Goal: Task Accomplishment & Management: Manage account settings

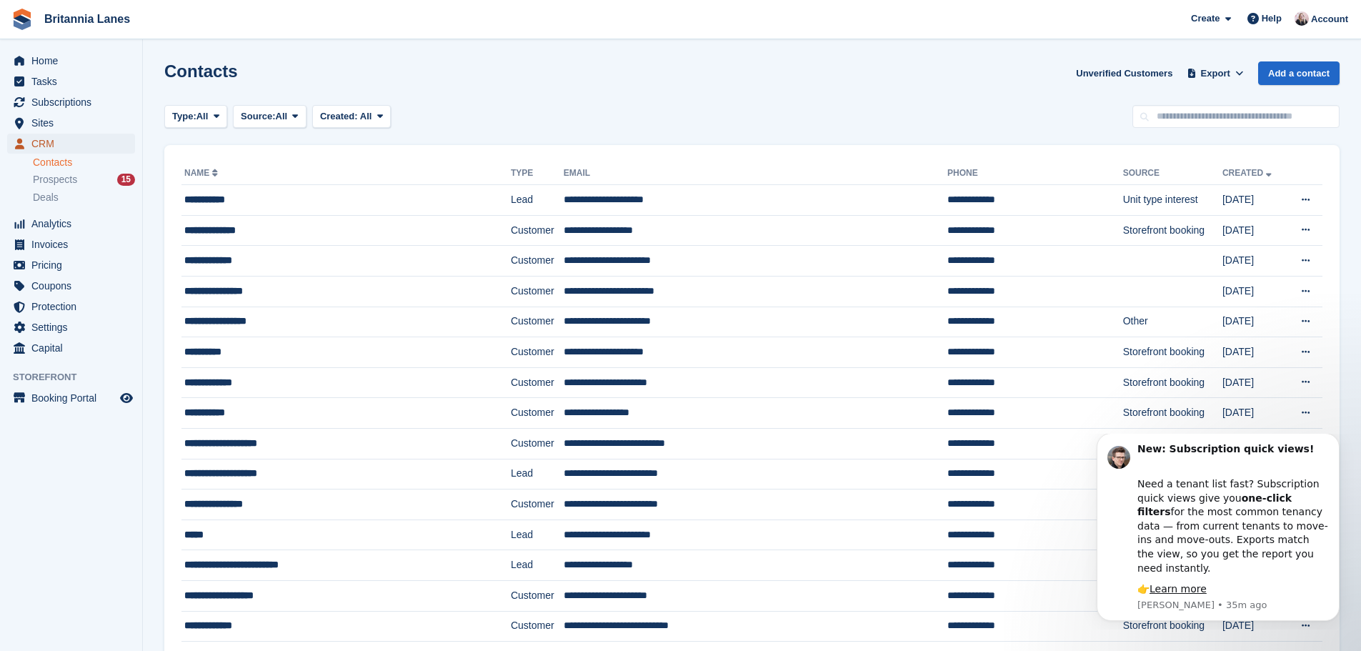
drag, startPoint x: 44, startPoint y: 139, endPoint x: 69, endPoint y: 143, distance: 26.0
click at [44, 139] on span "CRM" at bounding box center [74, 144] width 86 height 20
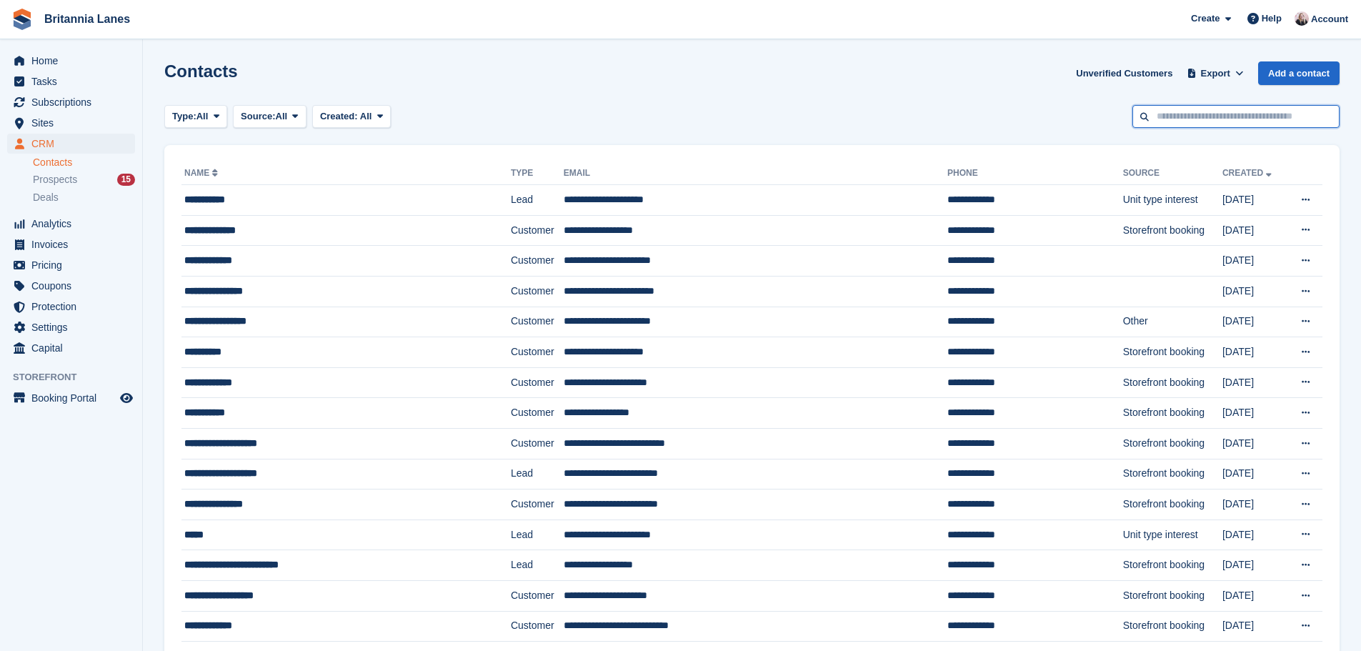
click at [1189, 120] on input "text" at bounding box center [1236, 117] width 207 height 24
type input "*****"
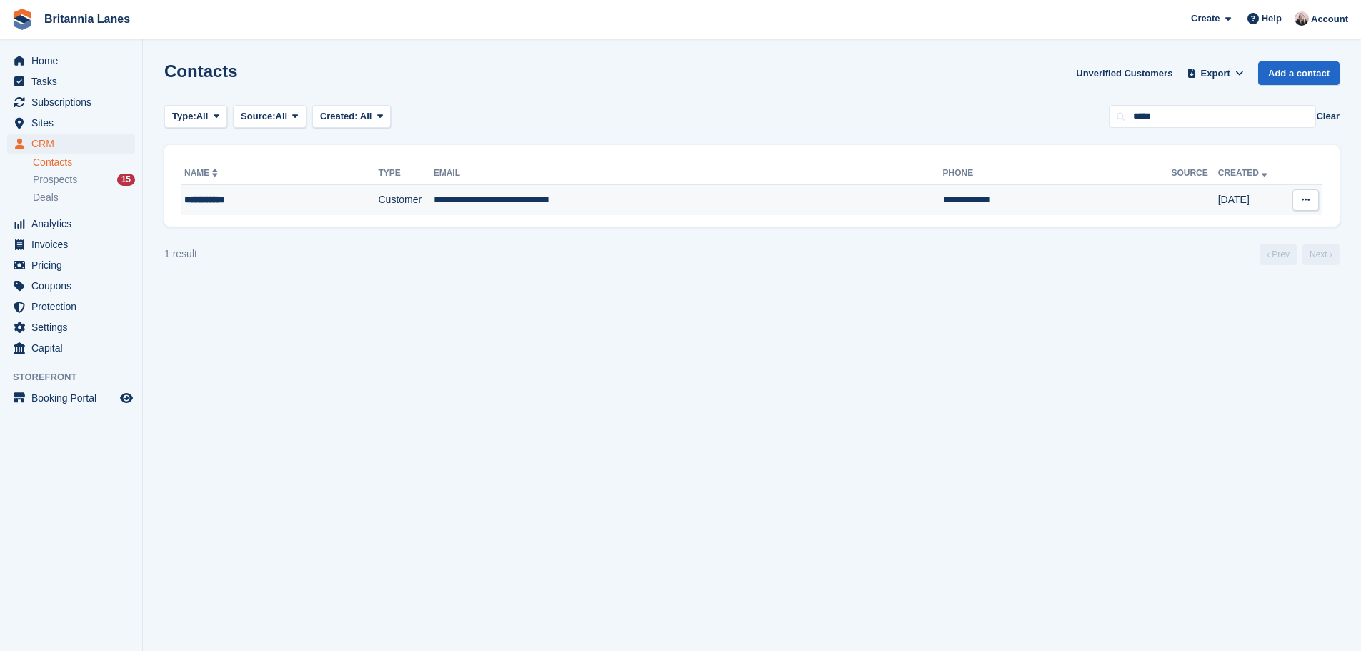
click at [584, 202] on td "**********" at bounding box center [688, 200] width 509 height 30
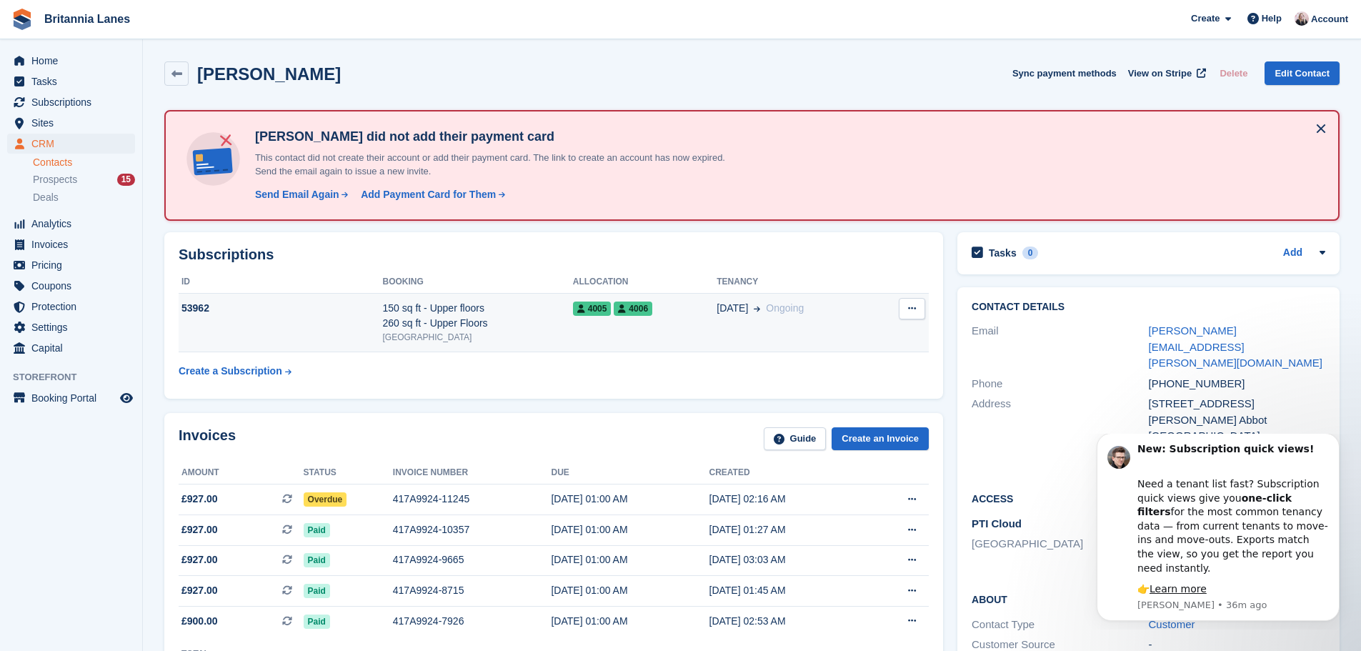
click at [455, 326] on div "150 sq ft - Upper floors 260 sq ft - Upper Floors" at bounding box center [478, 316] width 190 height 30
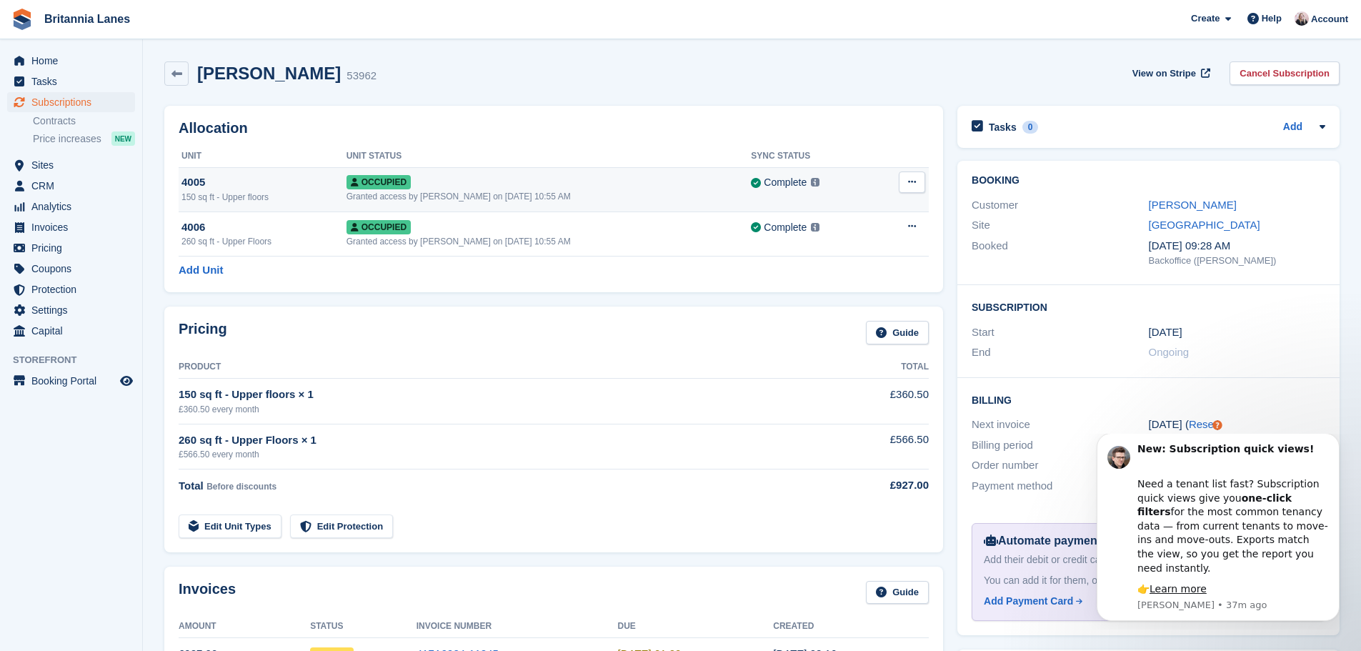
click at [919, 186] on button at bounding box center [912, 181] width 26 height 21
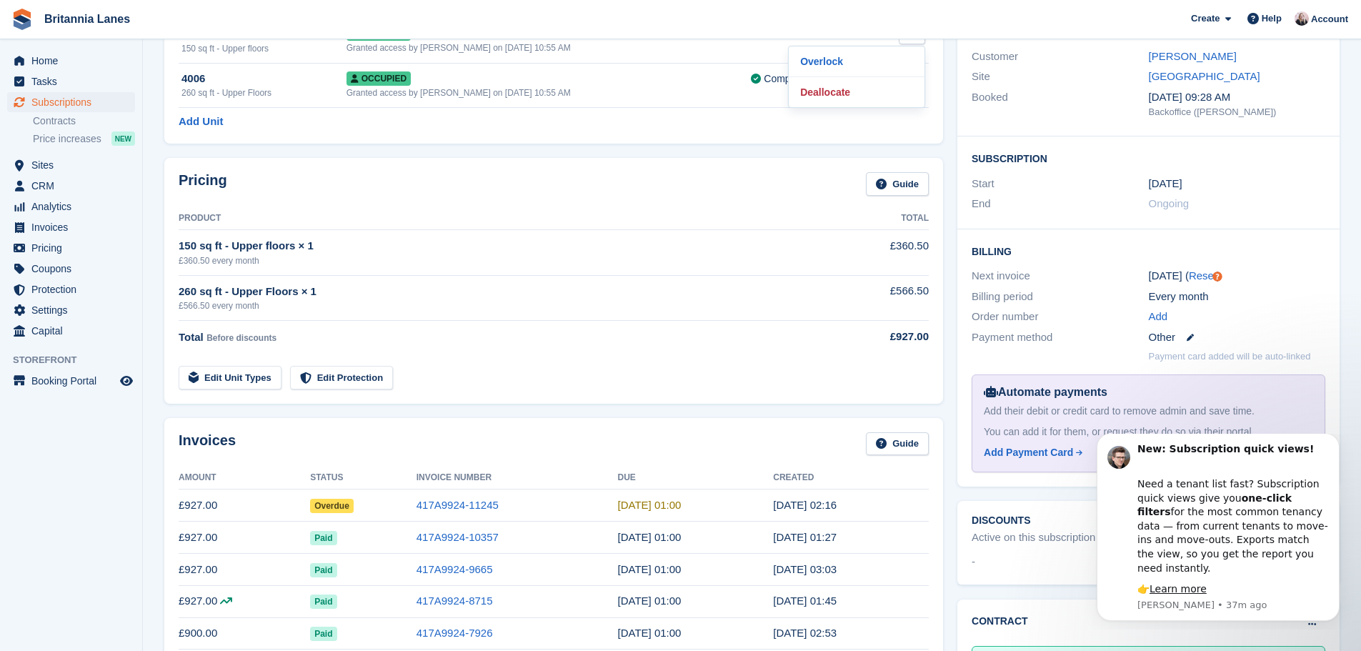
scroll to position [143, 0]
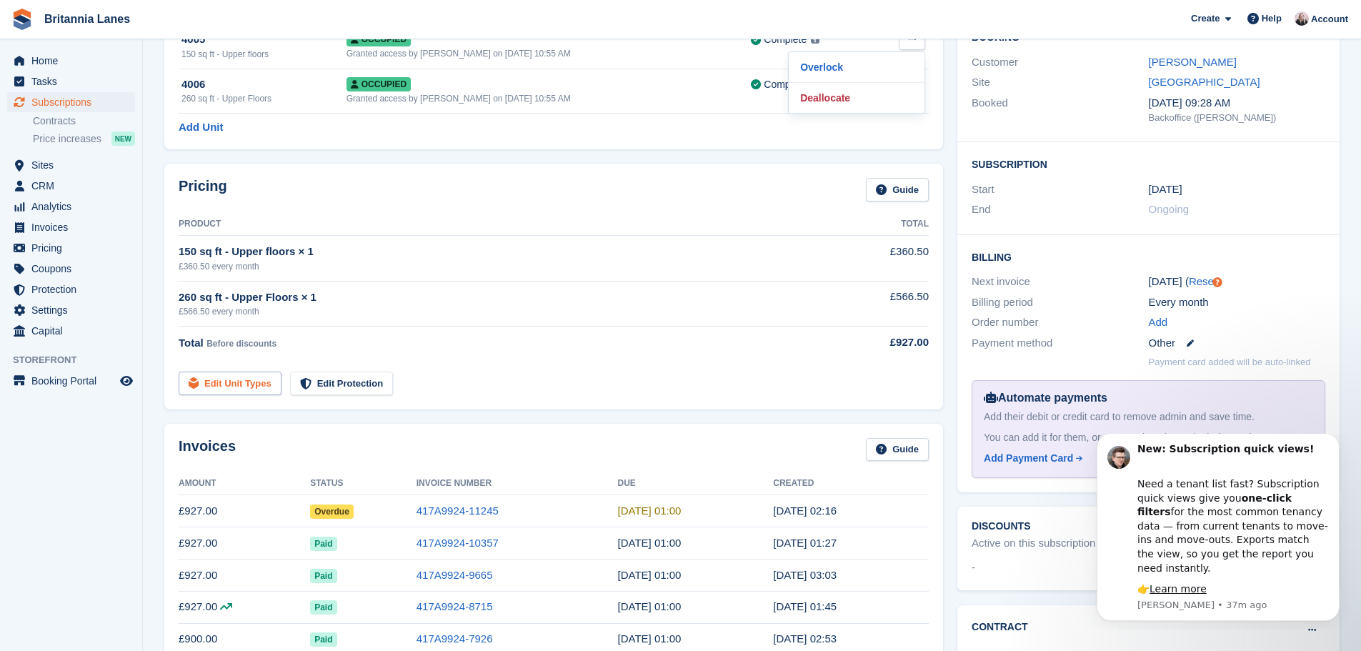
drag, startPoint x: 255, startPoint y: 377, endPoint x: 272, endPoint y: 387, distance: 19.5
click at [256, 379] on link "Edit Unit Types" at bounding box center [230, 384] width 103 height 24
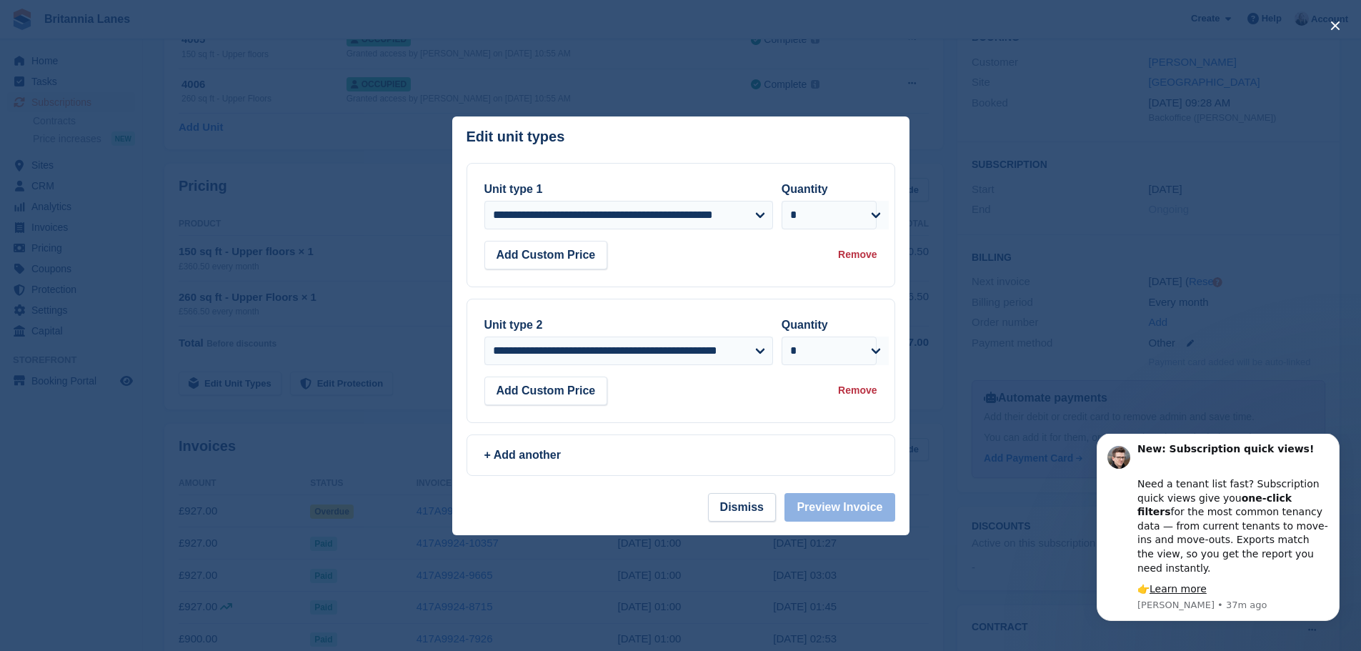
click at [868, 254] on div "Remove" at bounding box center [857, 254] width 39 height 15
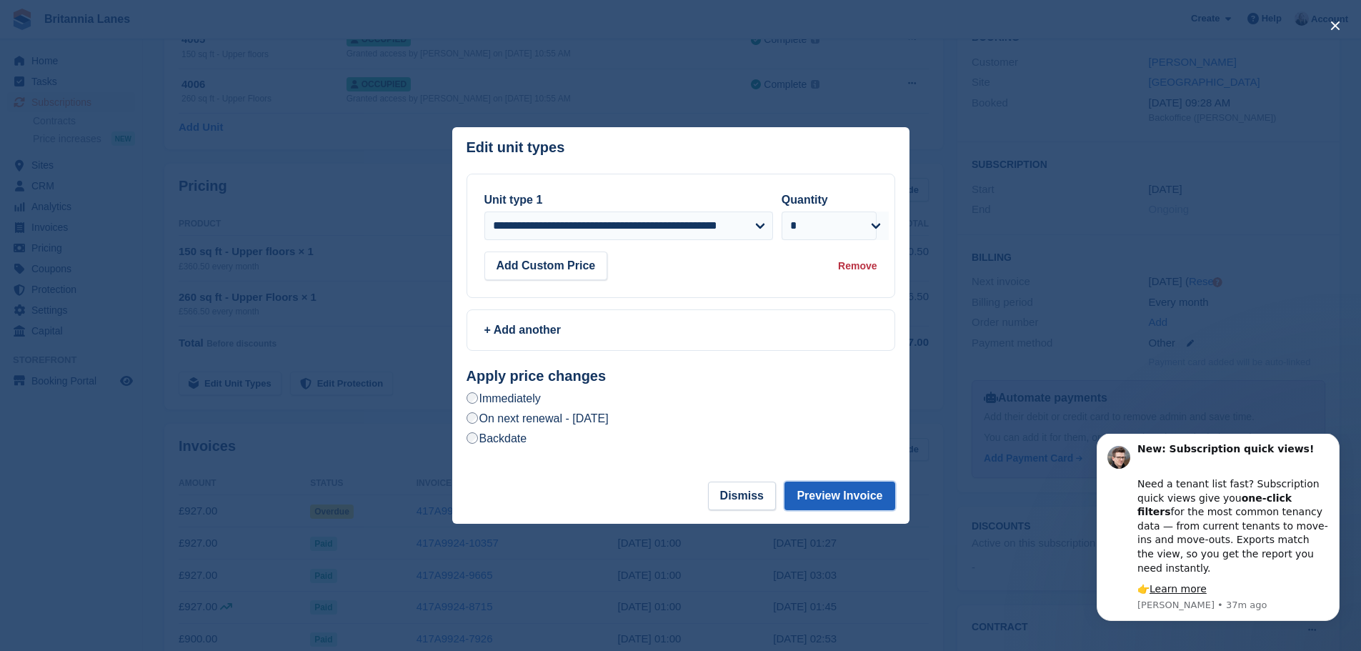
click at [835, 492] on button "Preview Invoice" at bounding box center [840, 496] width 110 height 29
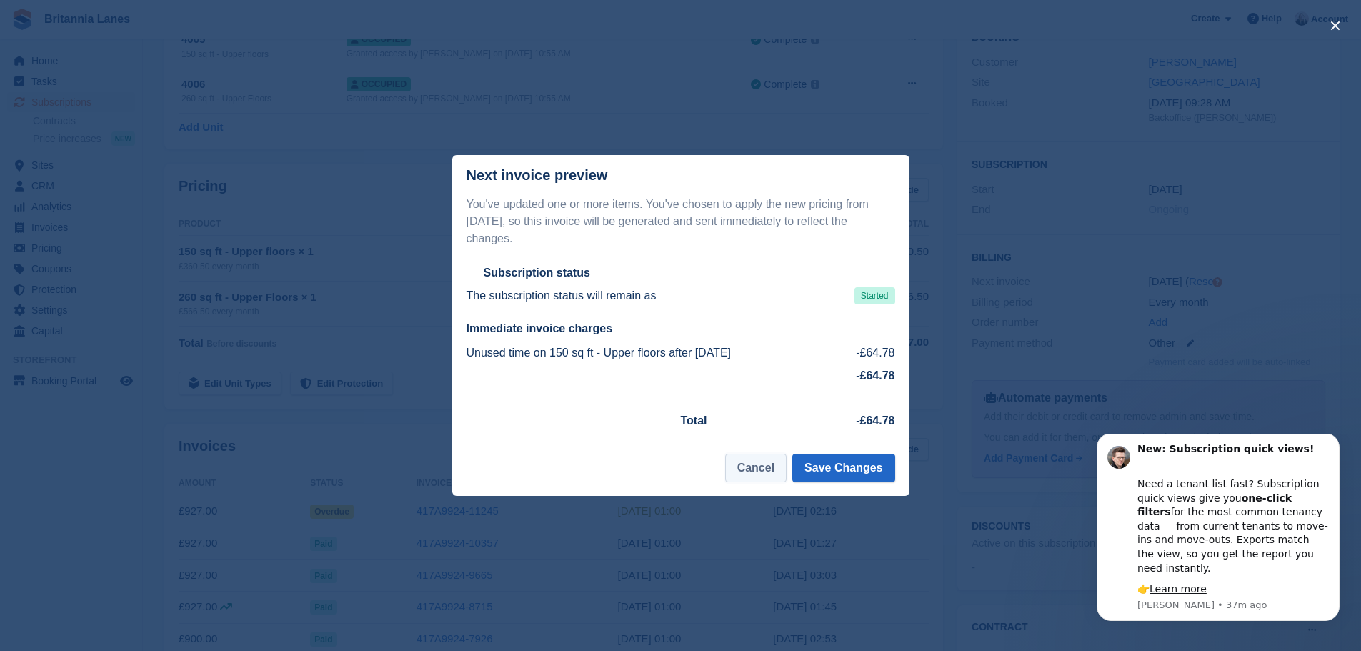
click at [759, 455] on button "Cancel" at bounding box center [755, 468] width 61 height 29
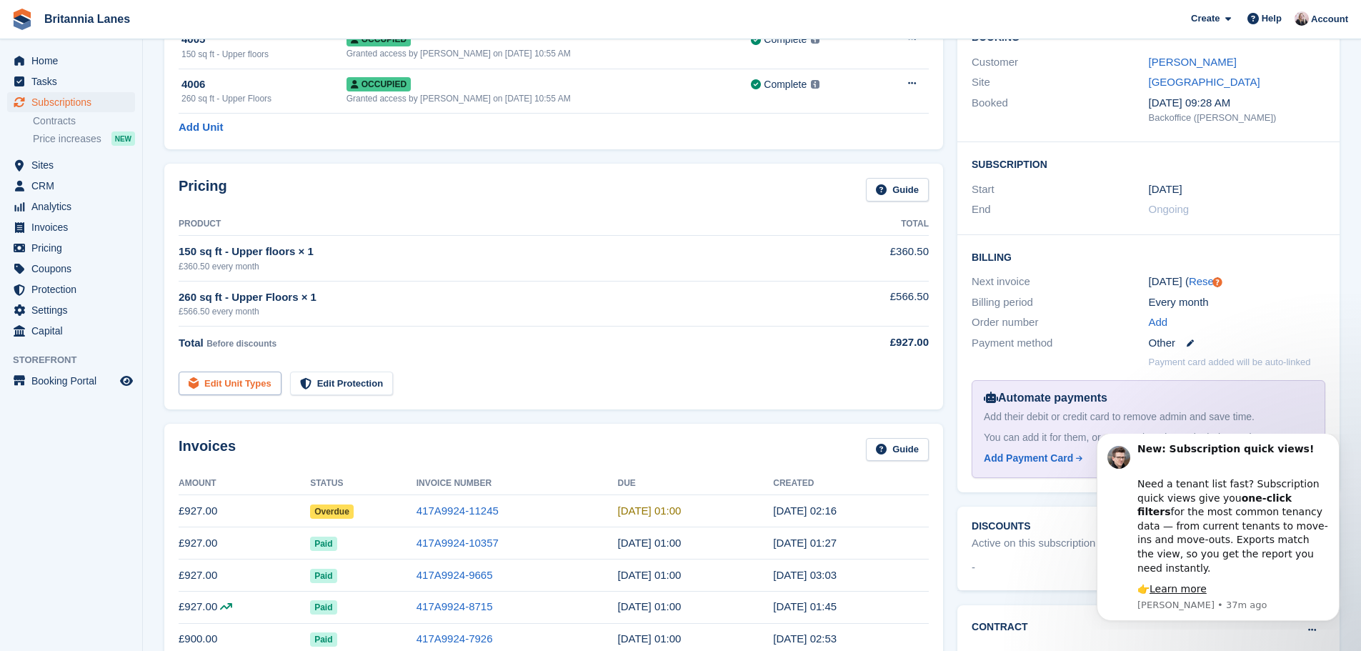
click at [237, 384] on link "Edit Unit Types" at bounding box center [230, 384] width 103 height 24
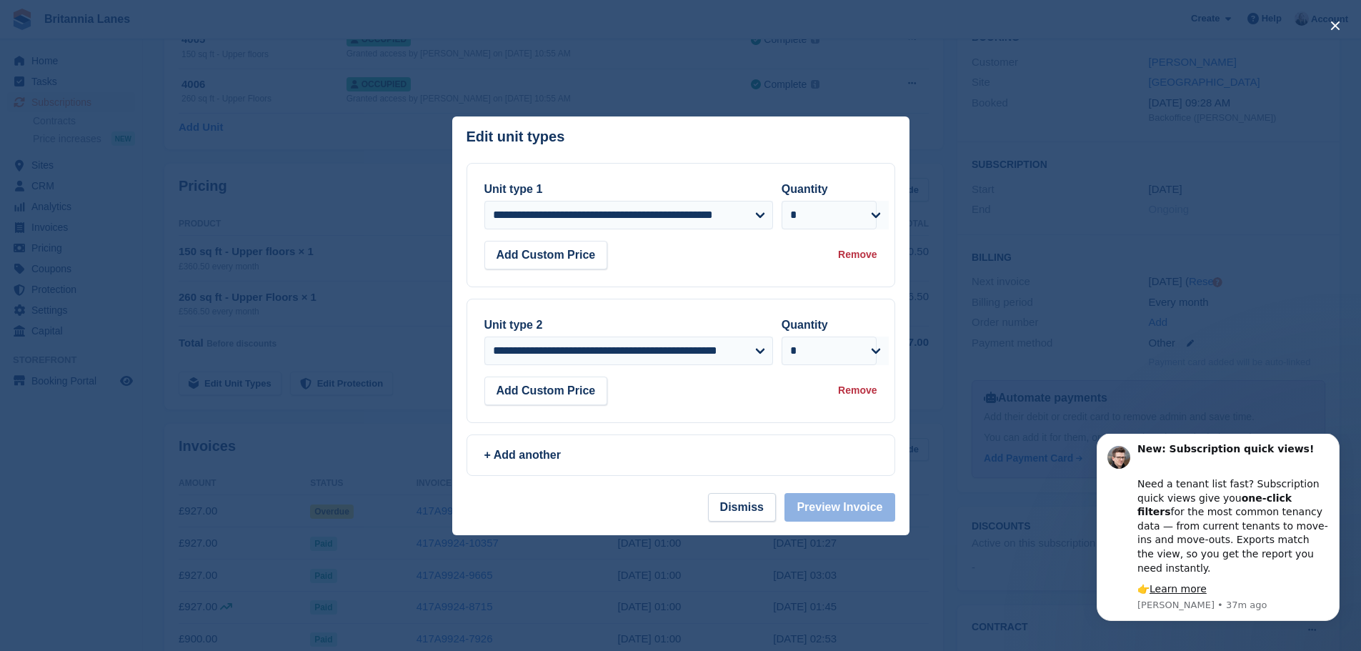
click at [857, 252] on div "Remove" at bounding box center [857, 254] width 39 height 15
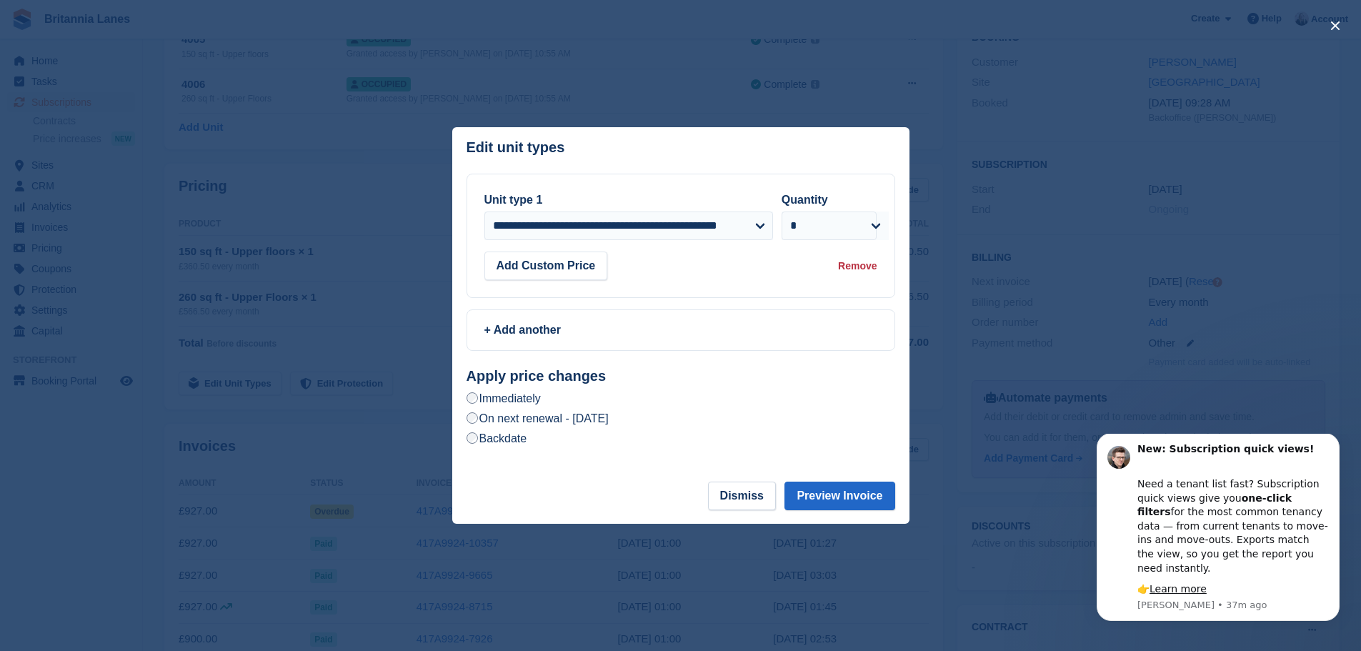
click at [535, 416] on label "On next renewal - [DATE]" at bounding box center [538, 418] width 142 height 15
click at [505, 438] on label "Backdate" at bounding box center [497, 438] width 61 height 15
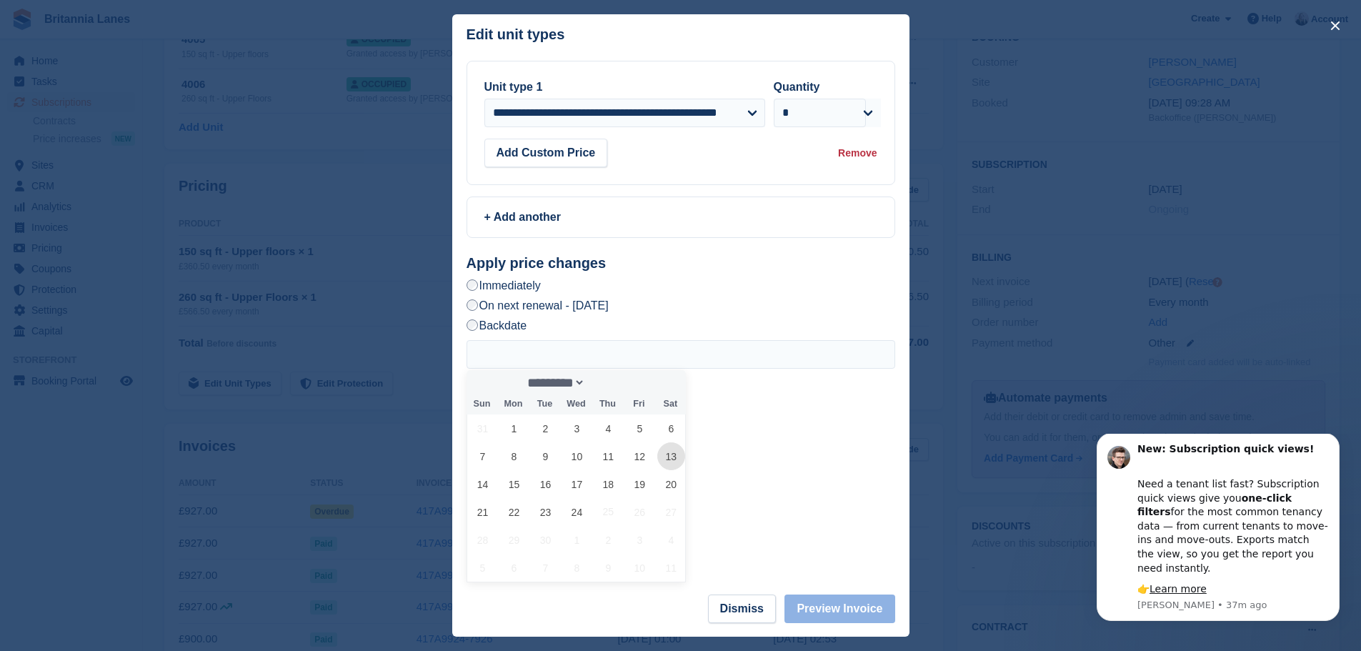
click at [670, 459] on span "13" at bounding box center [671, 456] width 28 height 28
type input "**********"
click at [865, 597] on button "Preview Invoice" at bounding box center [840, 609] width 110 height 29
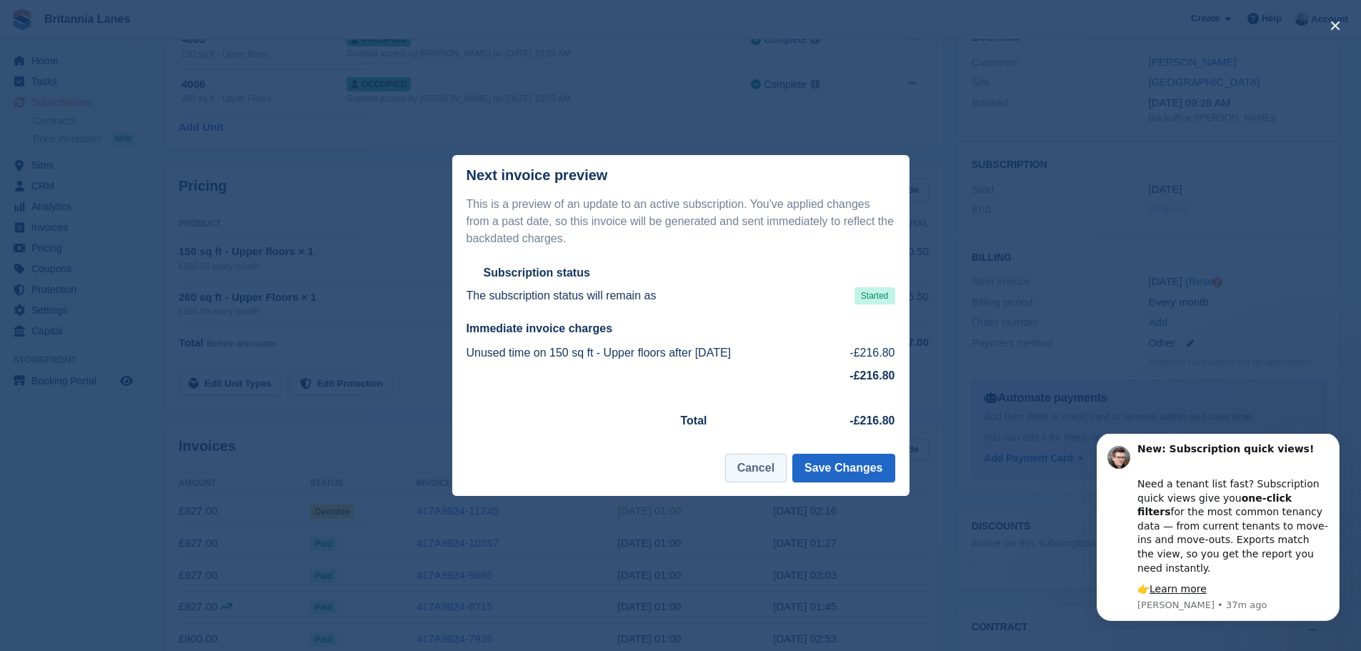
click at [767, 464] on button "Cancel" at bounding box center [755, 468] width 61 height 29
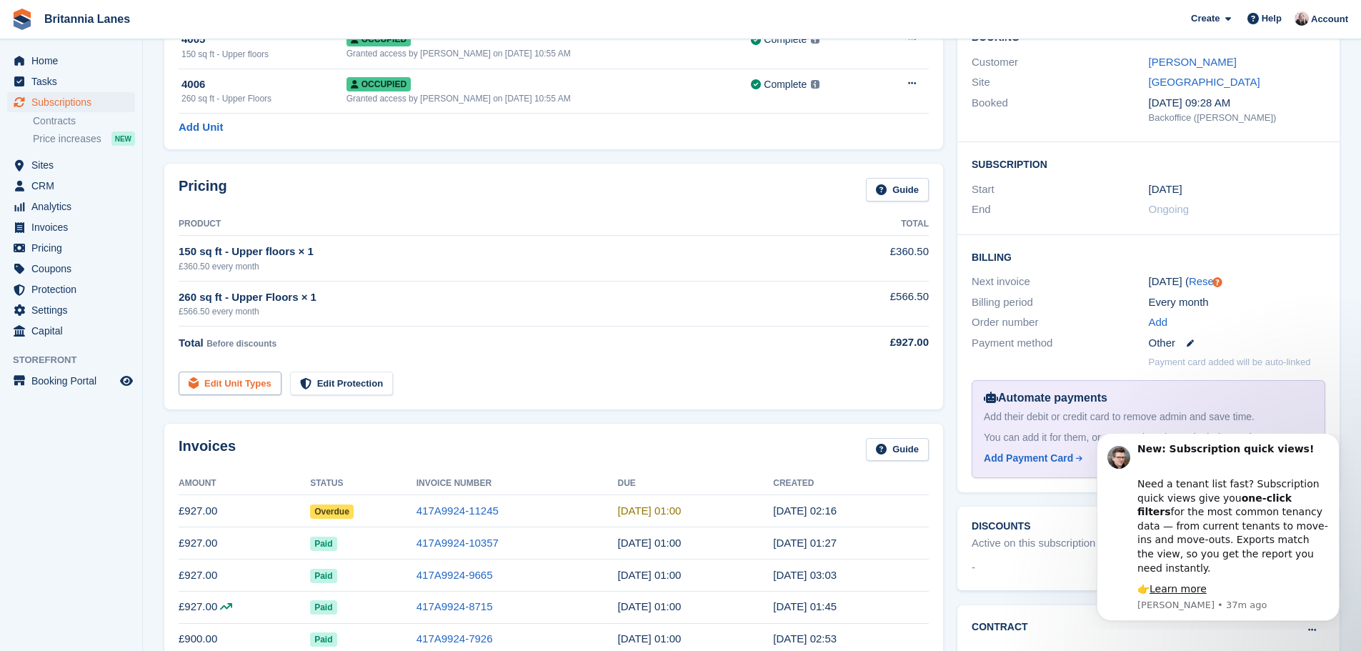
click at [239, 378] on link "Edit Unit Types" at bounding box center [230, 384] width 103 height 24
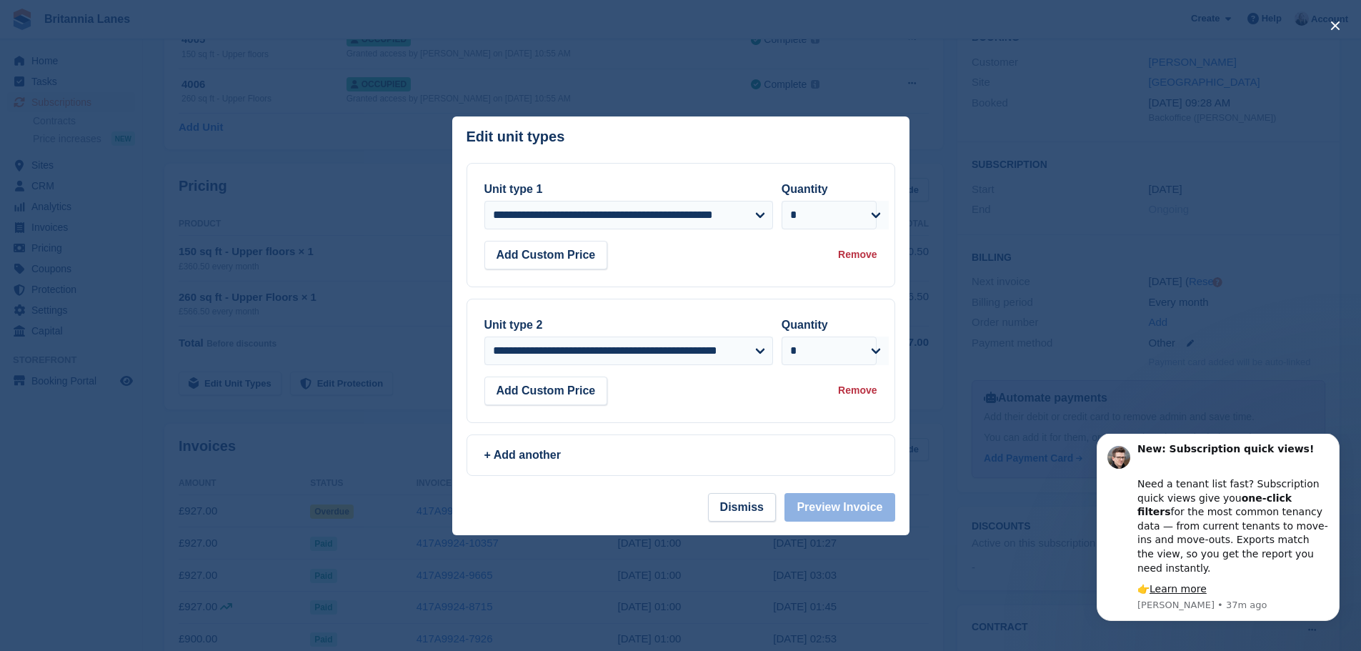
click at [876, 259] on div "Remove" at bounding box center [857, 254] width 39 height 15
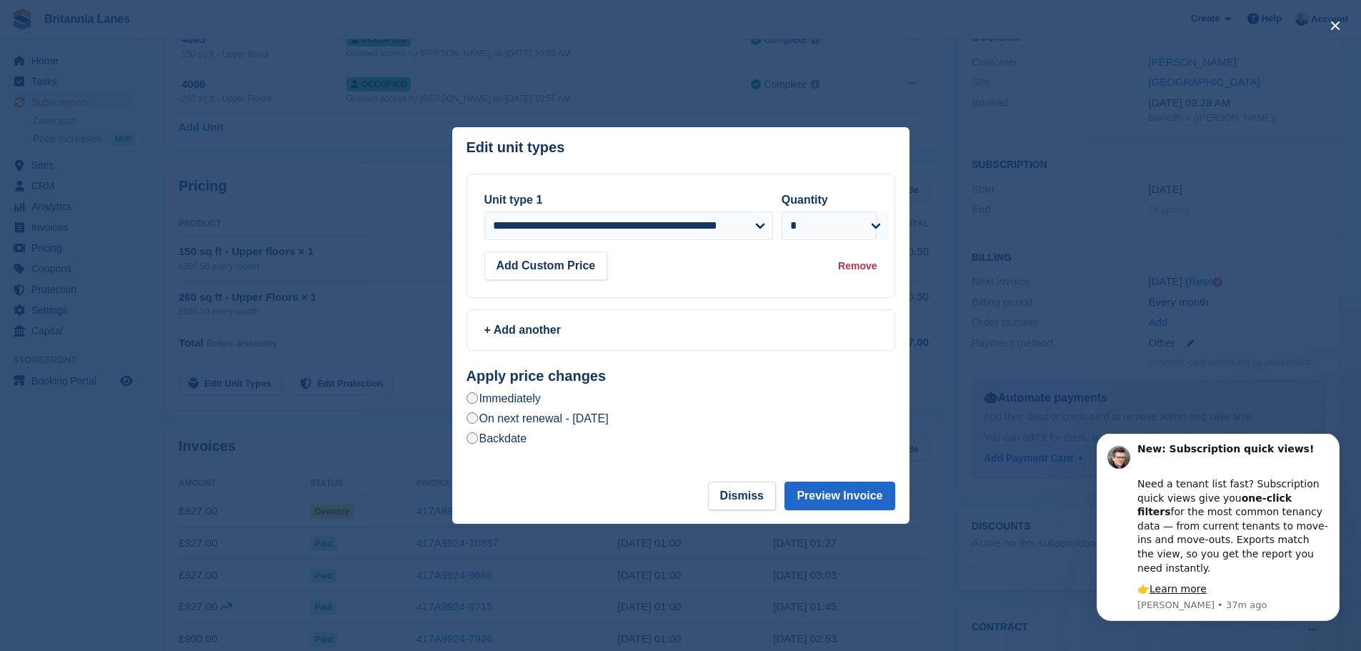
click at [513, 445] on label "Backdate" at bounding box center [497, 438] width 61 height 15
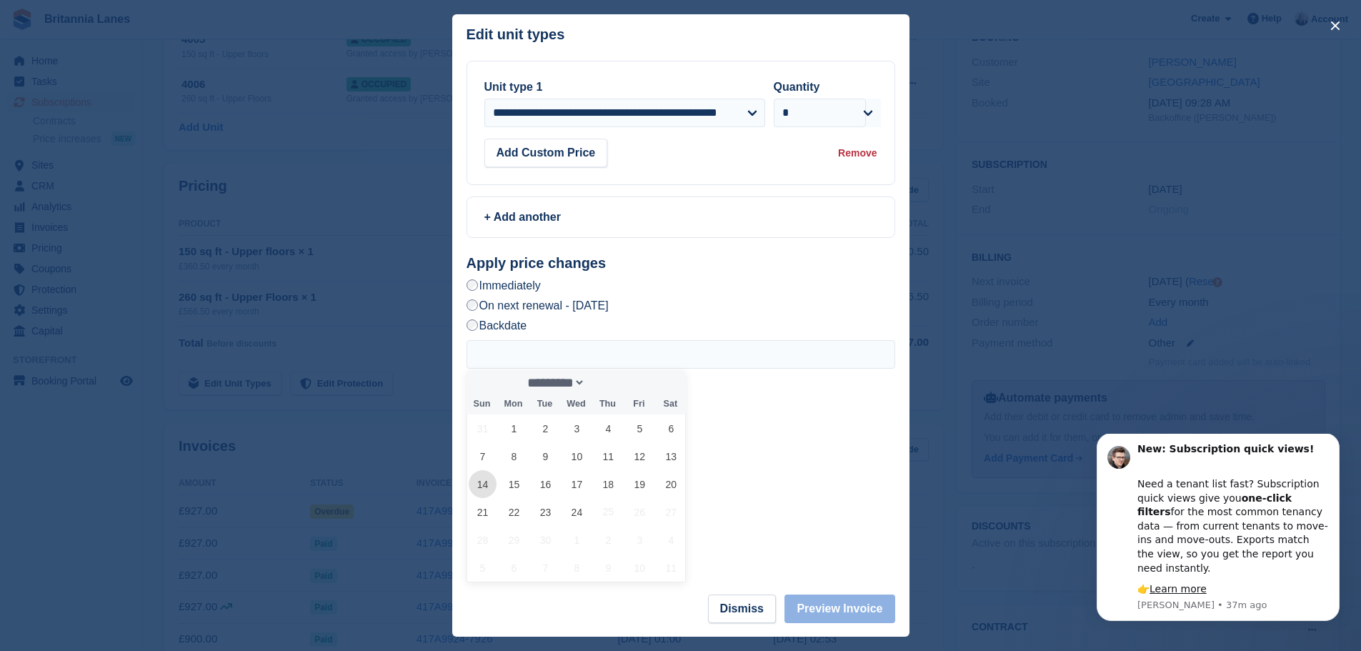
click at [484, 491] on span "14" at bounding box center [483, 484] width 28 height 28
type input "**********"
click at [842, 612] on button "Preview Invoice" at bounding box center [840, 609] width 110 height 29
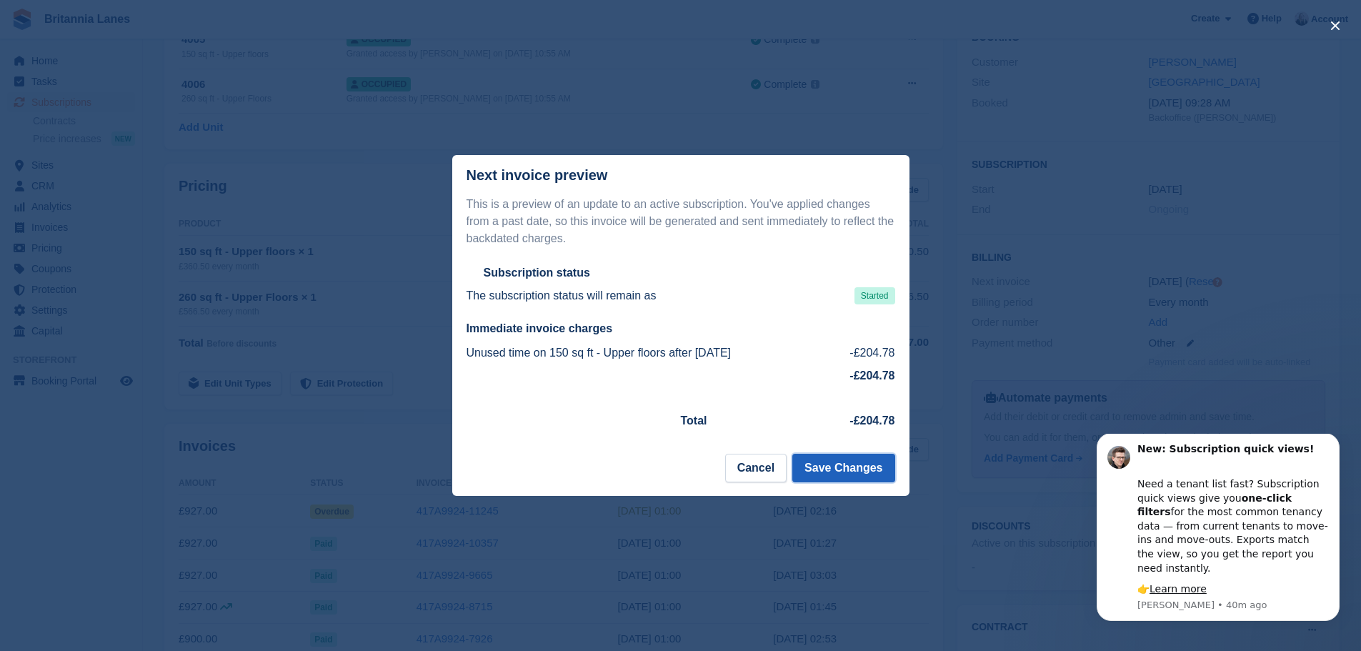
click at [832, 471] on button "Save Changes" at bounding box center [843, 468] width 102 height 29
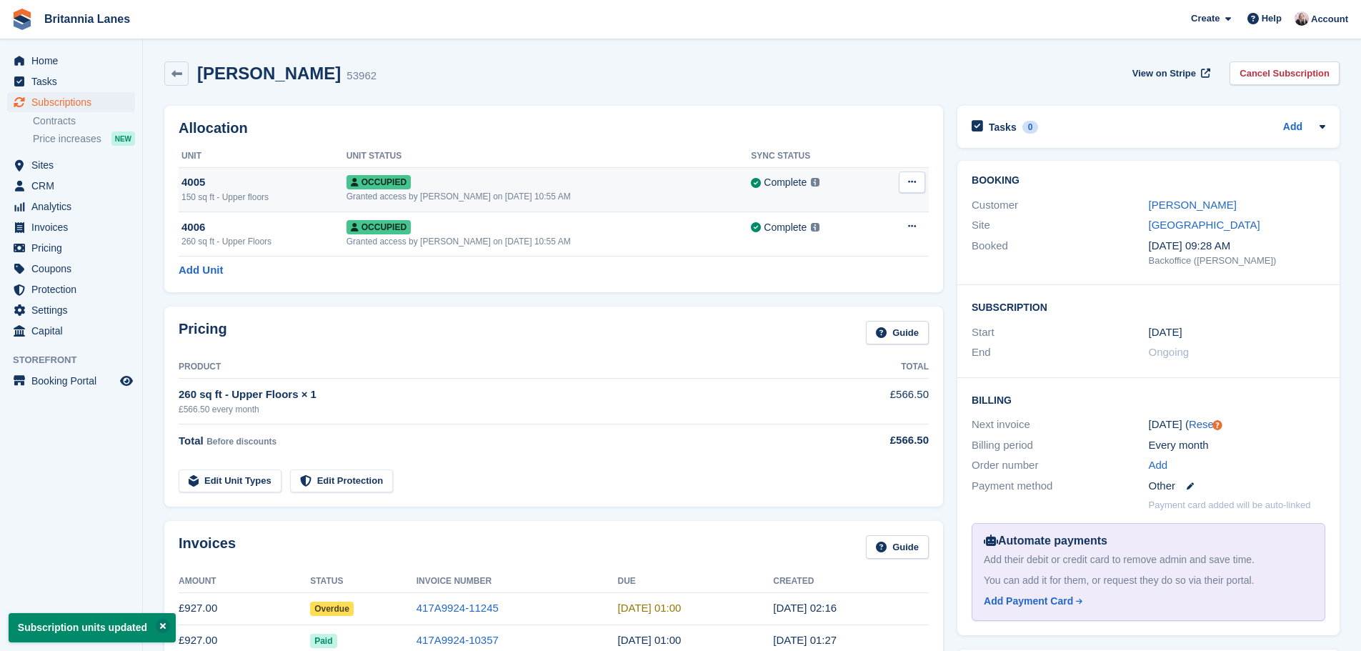
click at [913, 180] on icon at bounding box center [912, 181] width 8 height 9
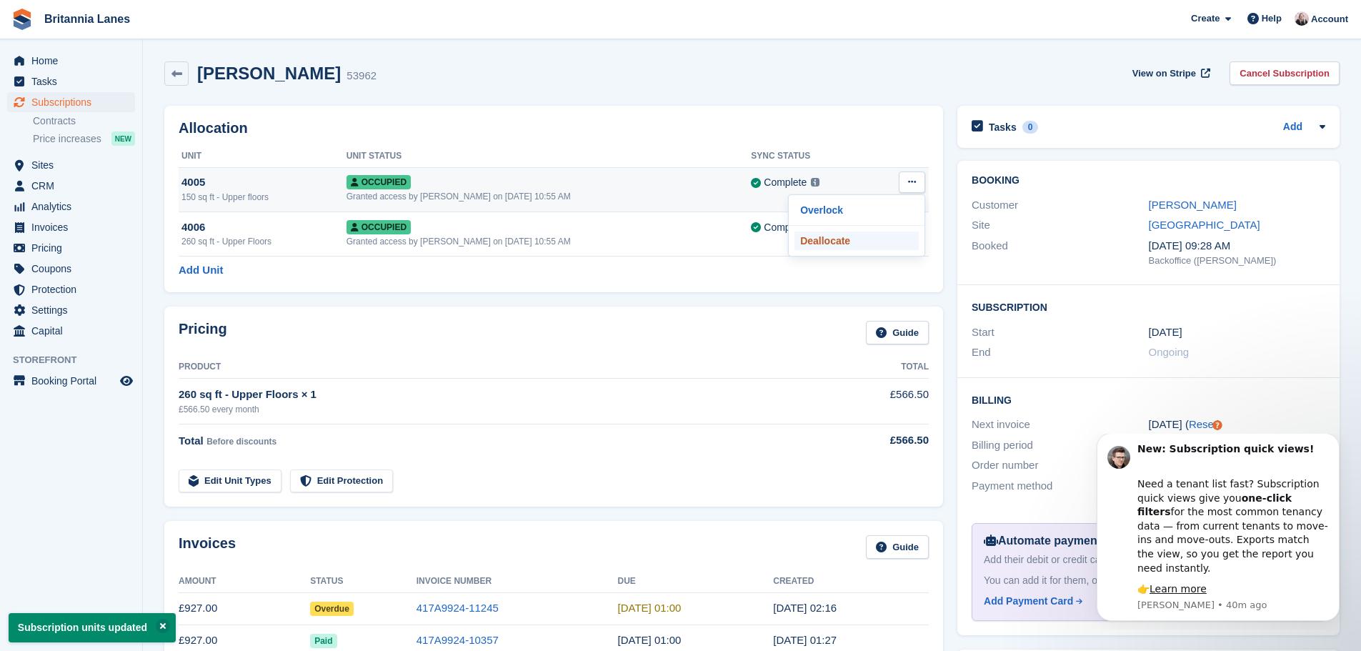
click at [840, 244] on p "Deallocate" at bounding box center [857, 241] width 124 height 19
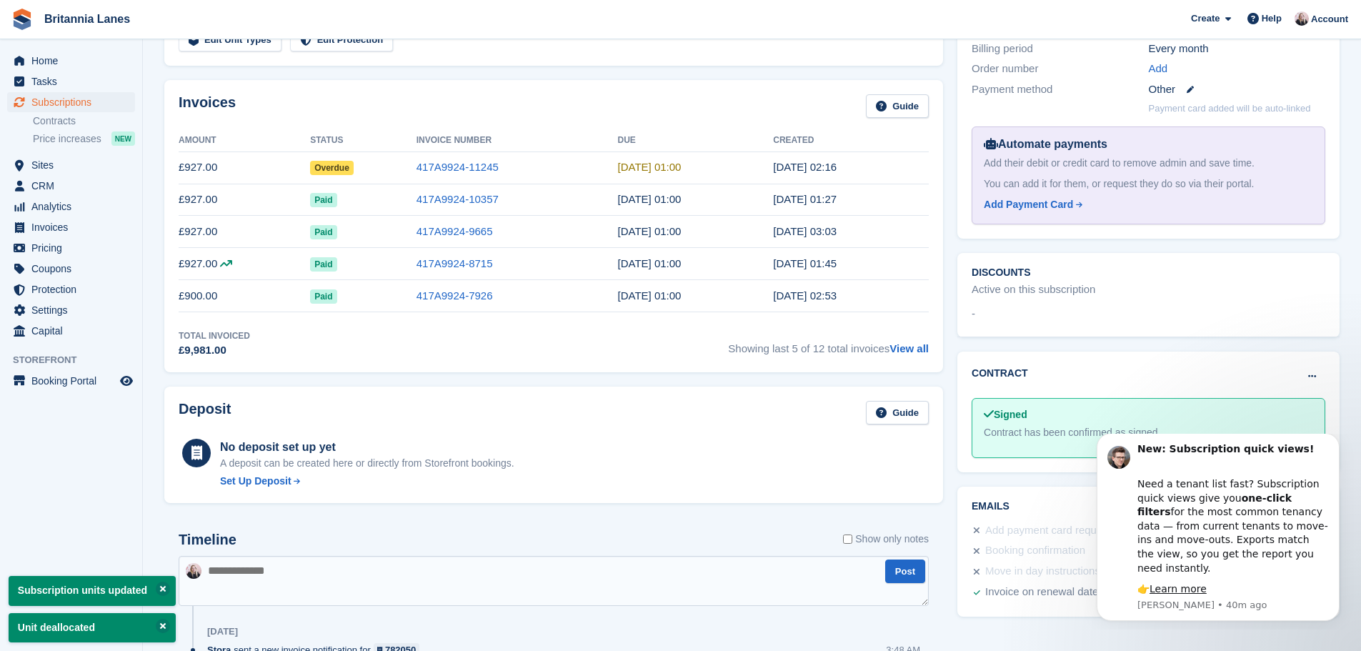
scroll to position [429, 0]
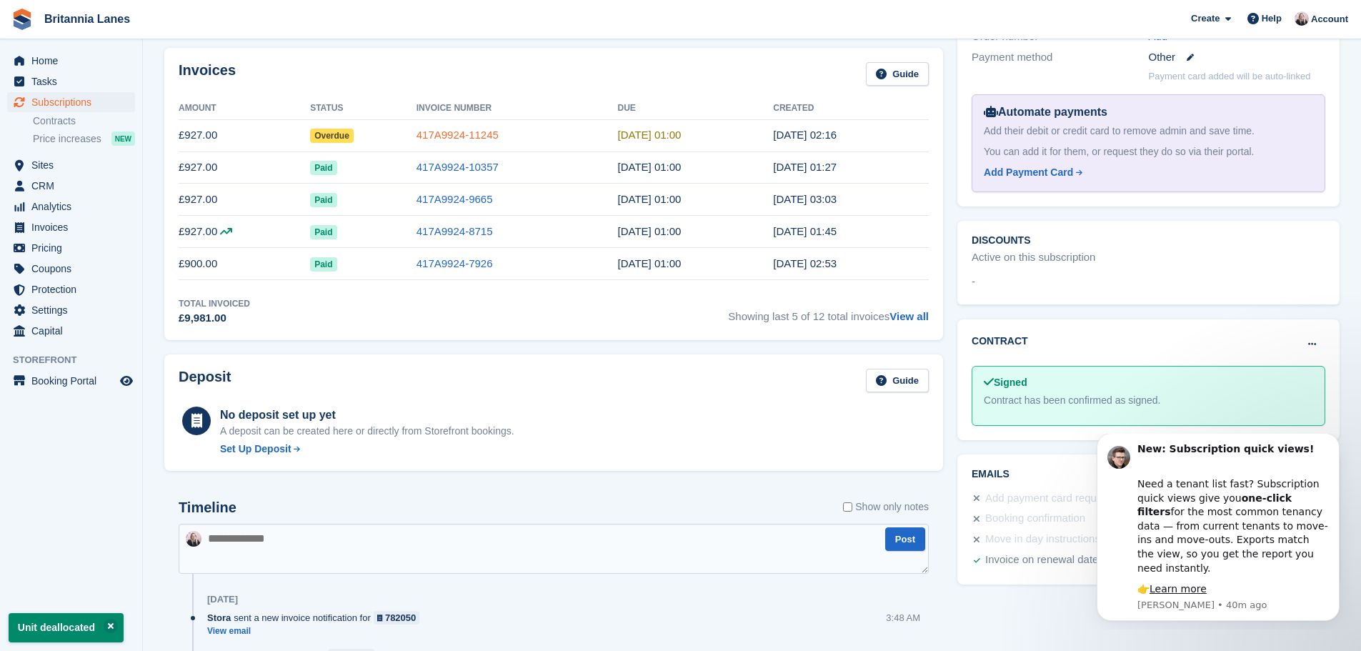
click at [443, 137] on link "417A9924-11245" at bounding box center [458, 135] width 82 height 12
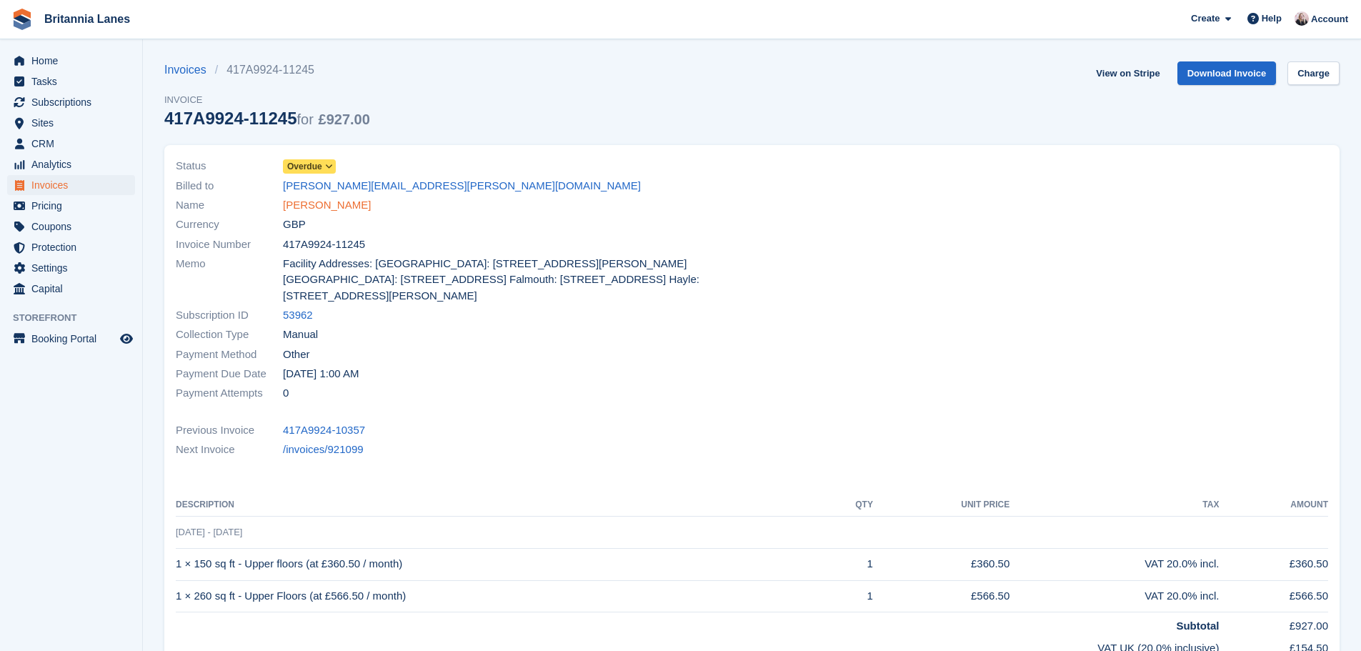
click at [313, 201] on link "[PERSON_NAME]" at bounding box center [327, 205] width 88 height 16
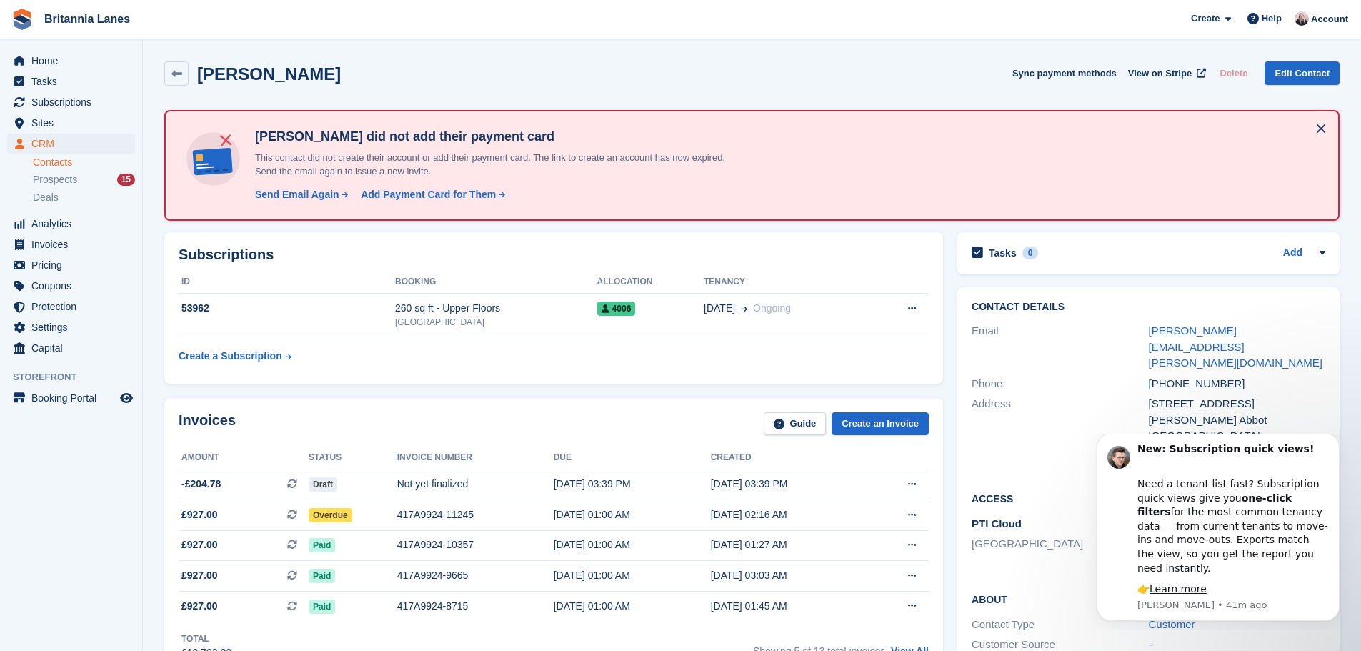
drag, startPoint x: 1246, startPoint y: 416, endPoint x: 1223, endPoint y: 423, distance: 24.0
click at [1246, 444] on div "TQ12 4NZ" at bounding box center [1237, 452] width 177 height 16
click at [1205, 444] on div "TQ12 4NZ" at bounding box center [1237, 452] width 177 height 16
click at [1328, 447] on button "Dismiss notification" at bounding box center [1335, 437] width 19 height 19
